Goal: Information Seeking & Learning: Learn about a topic

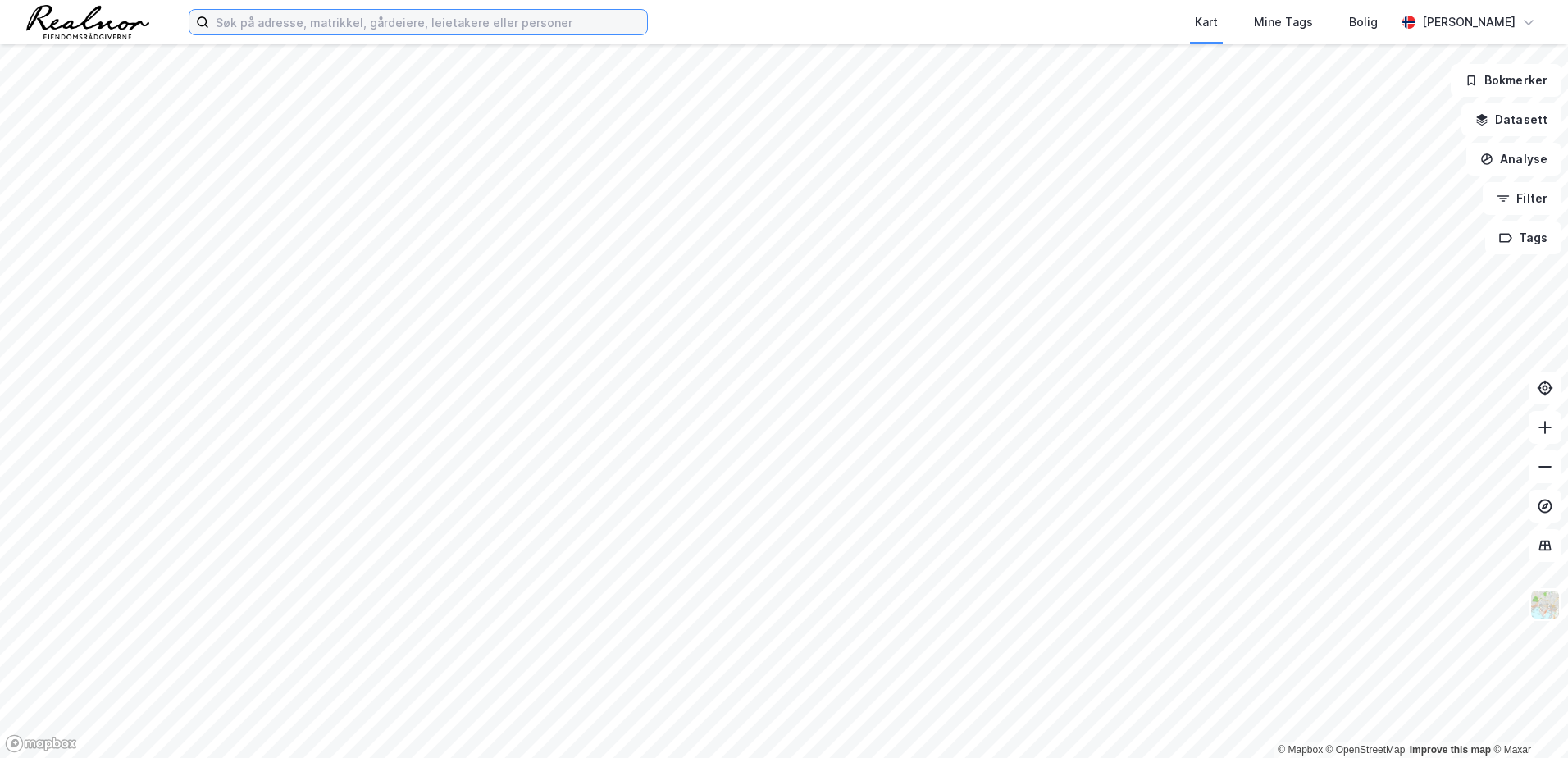
click at [281, 22] on input at bounding box center [427, 22] width 438 height 25
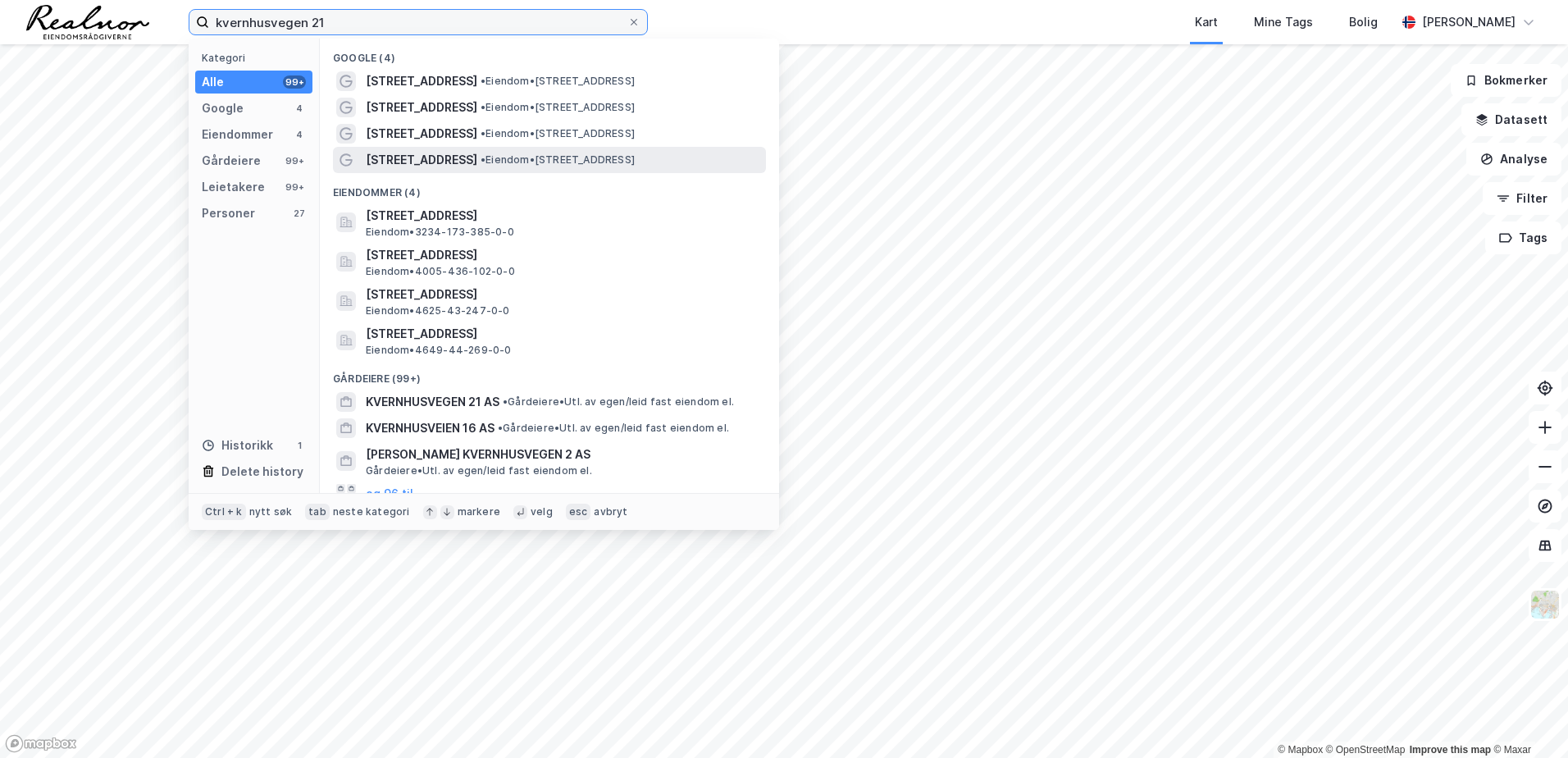
type input "kvernhusvegen 21"
click at [500, 156] on span "• Eiendom • Kvernhusvegen 21, 2743 Harestua" at bounding box center [557, 160] width 154 height 13
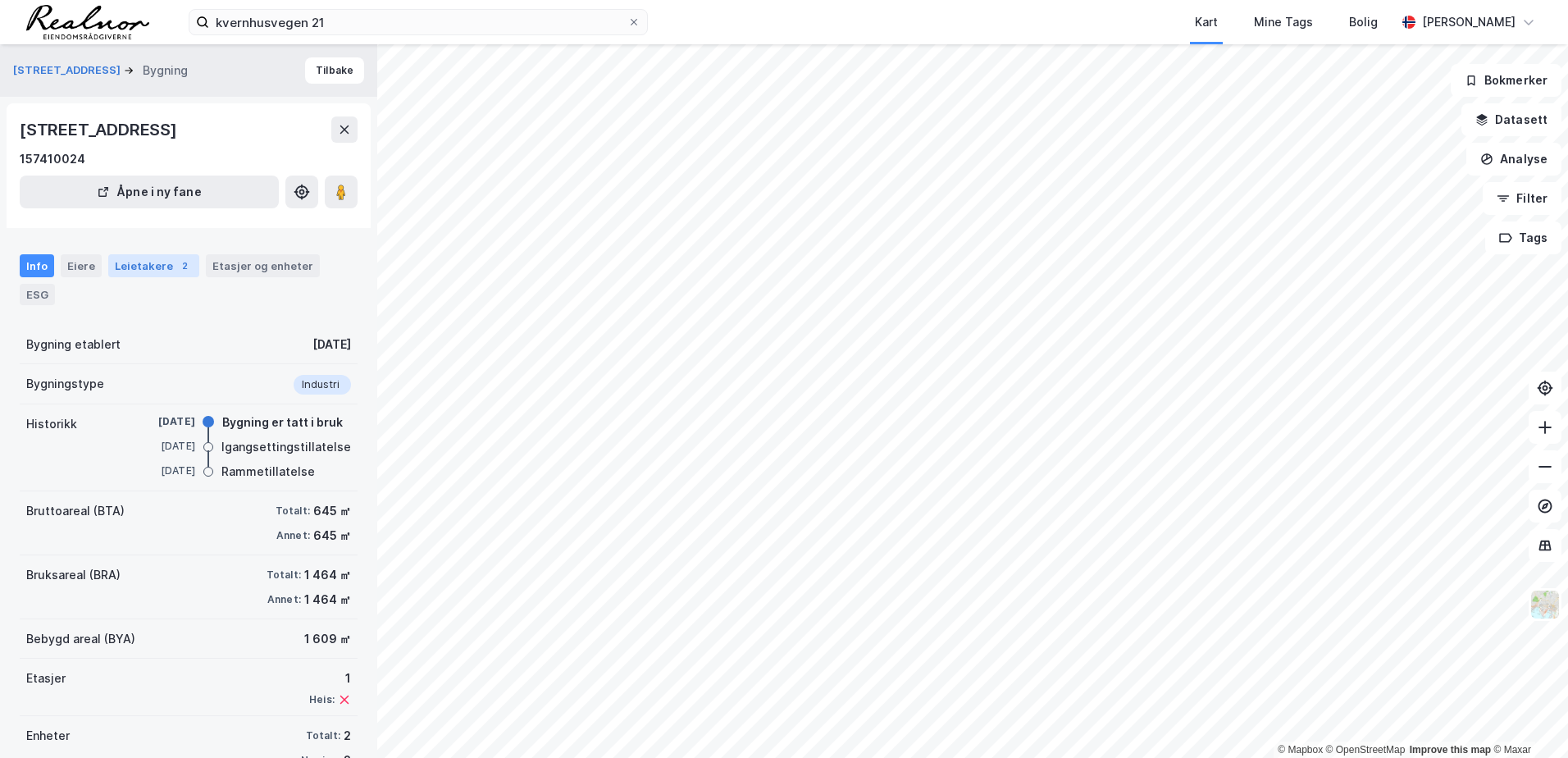
click at [145, 269] on div "Leietakere 2" at bounding box center [154, 266] width 91 height 23
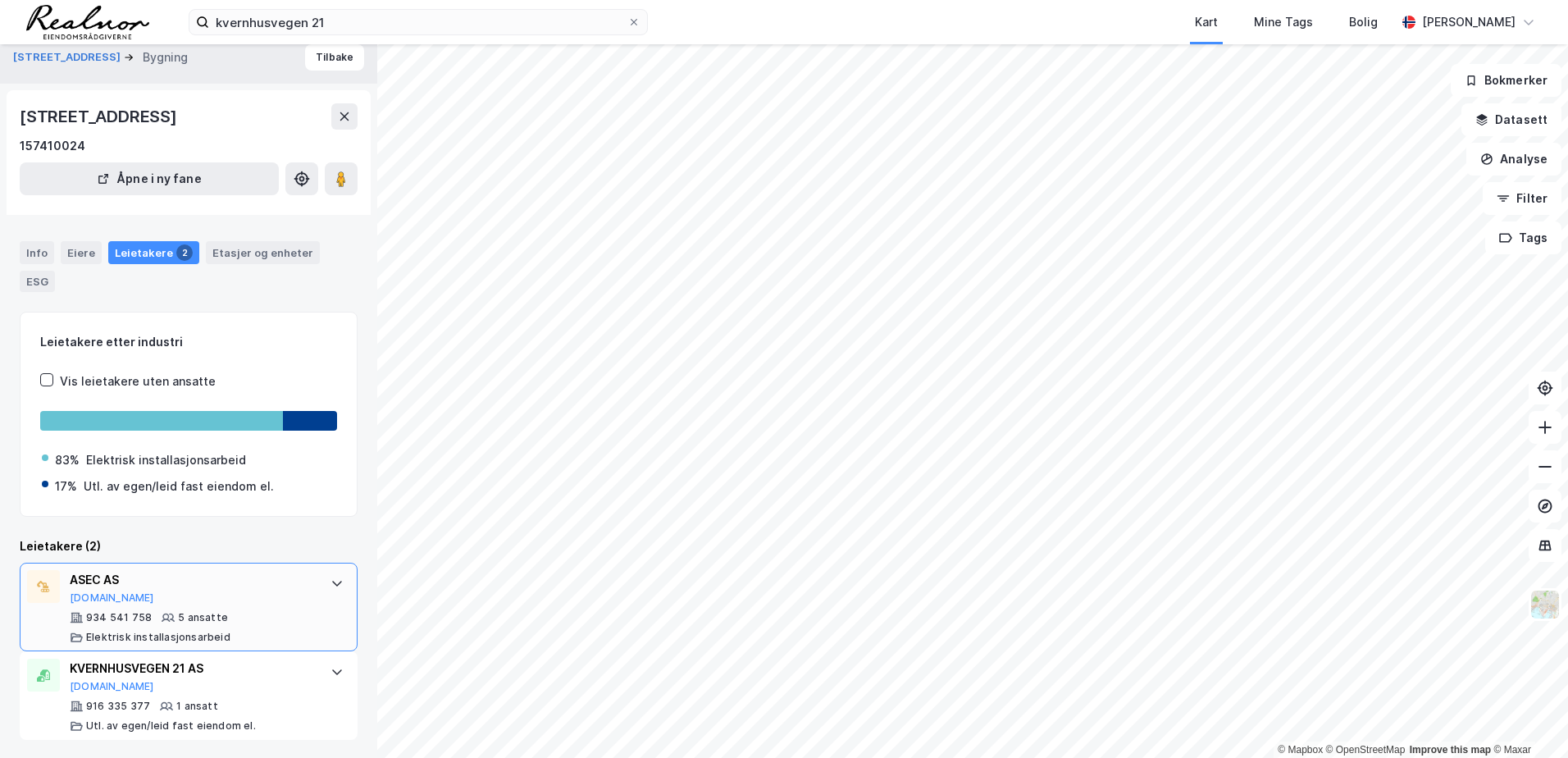
scroll to position [15, 0]
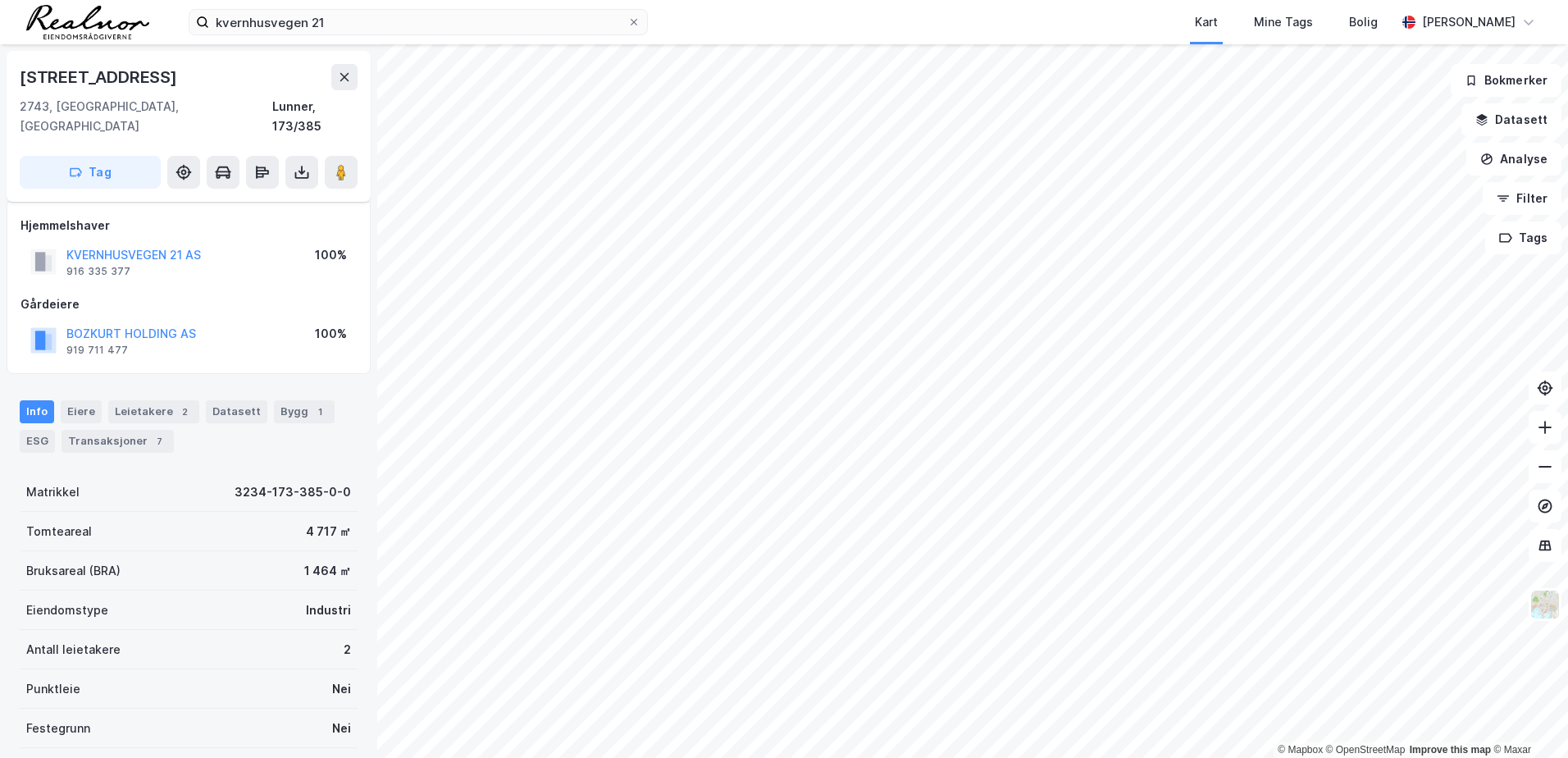
scroll to position [15, 0]
